Goal: Transaction & Acquisition: Book appointment/travel/reservation

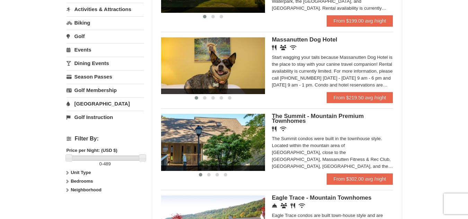
scroll to position [222, 0]
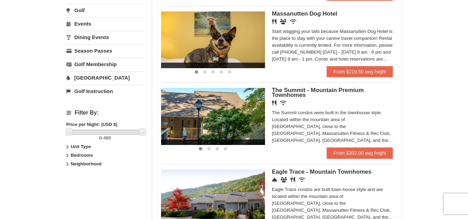
click at [67, 150] on label "Unit Type" at bounding box center [105, 146] width 77 height 7
click at [67, 177] on icon at bounding box center [67, 178] width 5 height 5
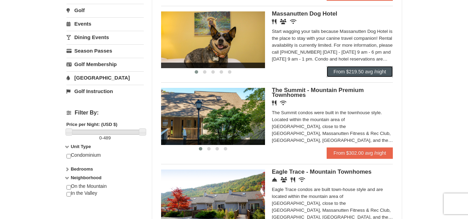
click at [358, 70] on link "From $219.50 avg /night" at bounding box center [360, 71] width 67 height 11
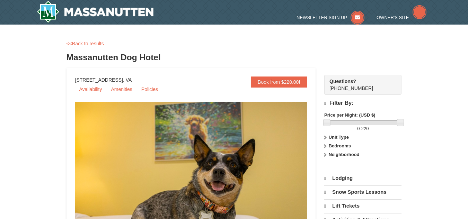
select select "10"
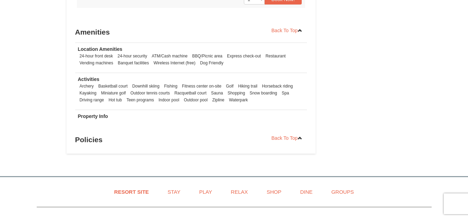
scroll to position [693, 0]
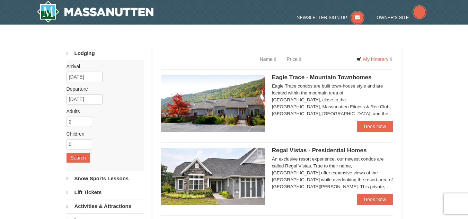
scroll to position [224, 0]
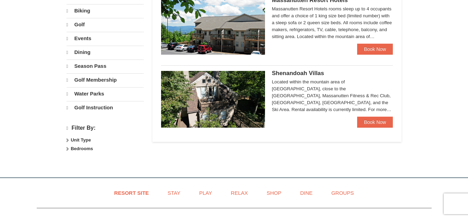
select select "10"
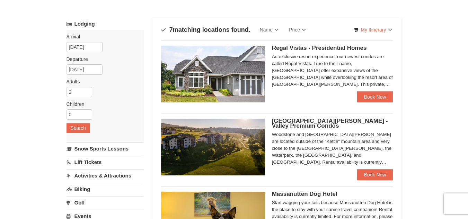
scroll to position [29, 0]
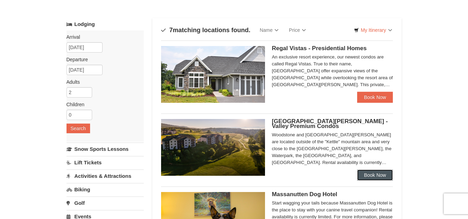
click at [386, 170] on link "Book Now" at bounding box center [375, 175] width 36 height 11
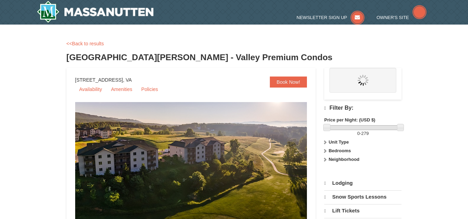
select select "10"
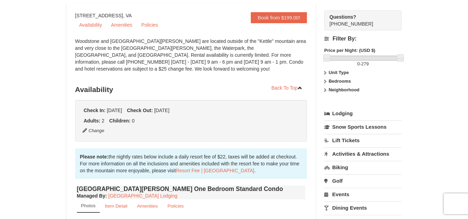
scroll to position [83, 0]
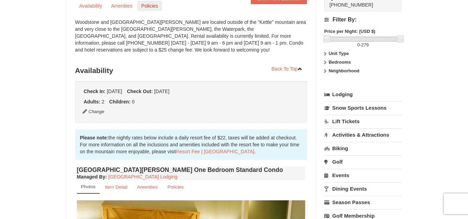
click at [154, 7] on link "Policies" at bounding box center [149, 6] width 25 height 10
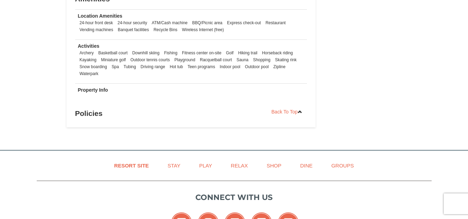
scroll to position [2058, 0]
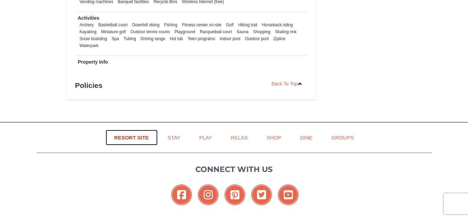
click at [132, 130] on link "Resort Site" at bounding box center [132, 138] width 52 height 16
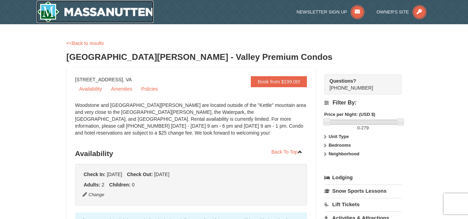
click at [58, 8] on img at bounding box center [95, 12] width 117 height 22
